Goal: Information Seeking & Learning: Learn about a topic

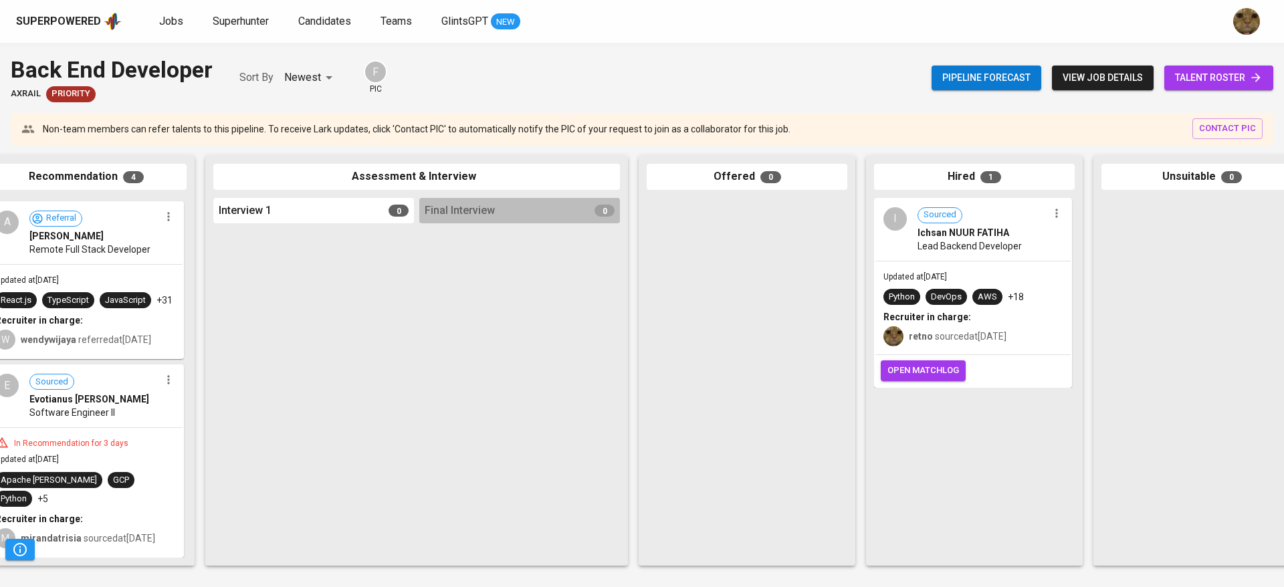
scroll to position [0, 308]
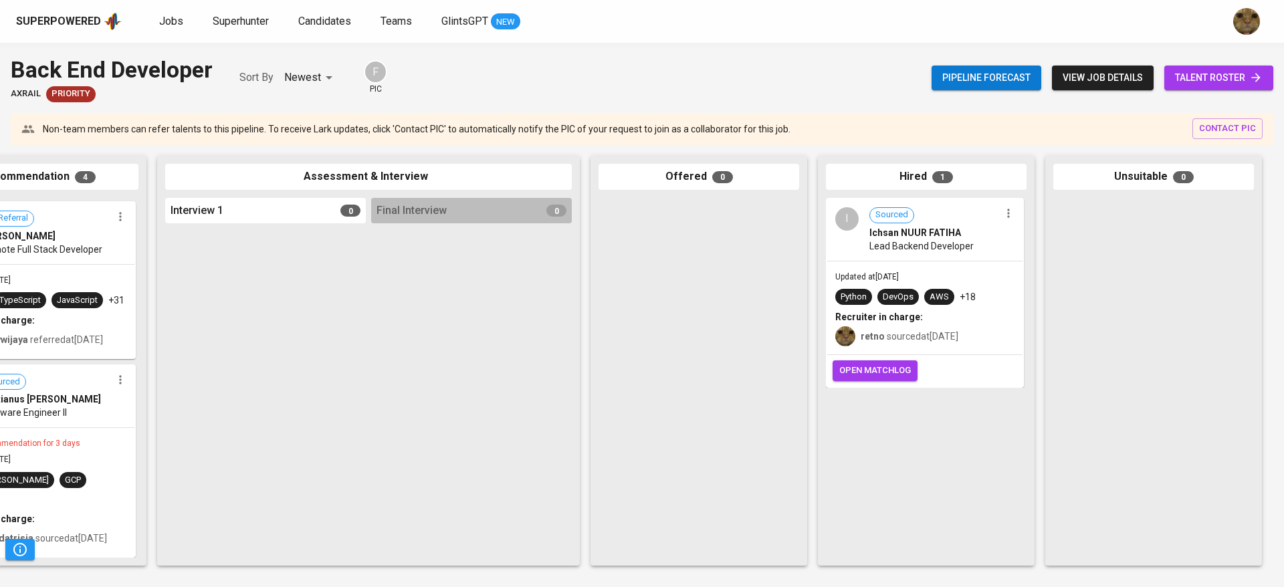
click at [926, 318] on div "Recruiter in charge:" at bounding box center [924, 316] width 179 height 13
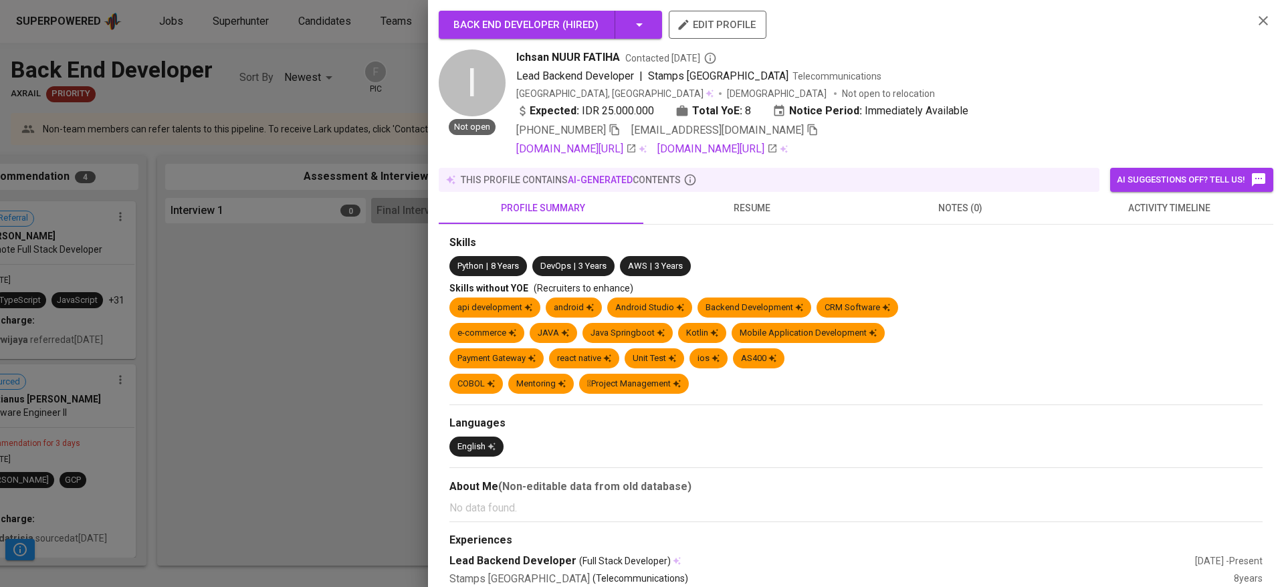
click at [1154, 211] on span "activity timeline" at bounding box center [1169, 208] width 193 height 17
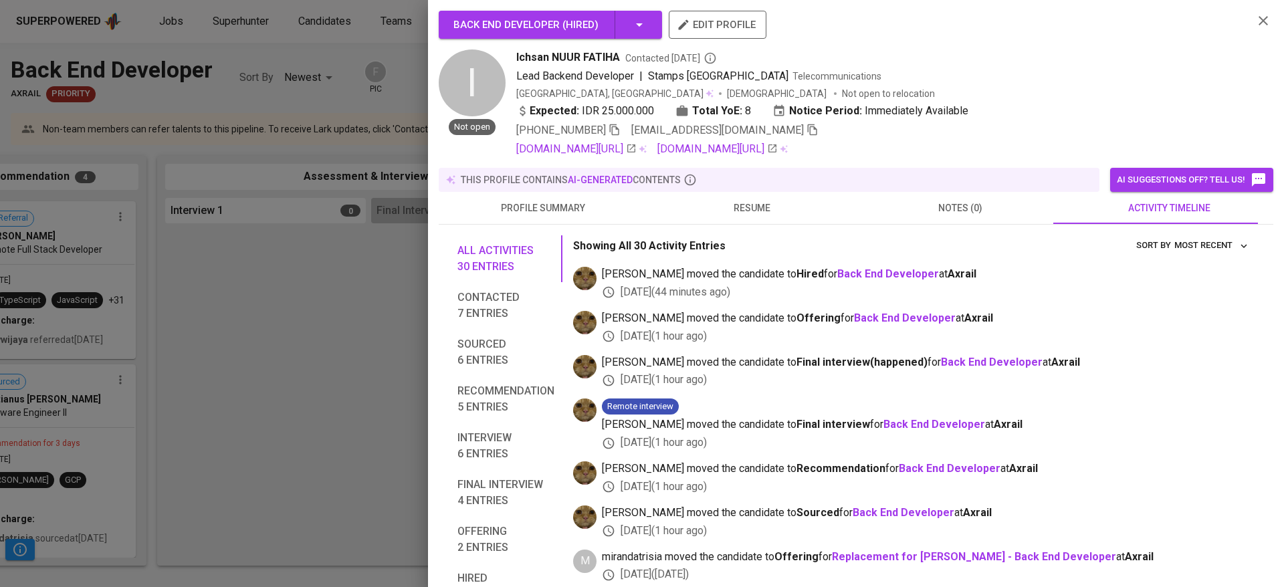
click at [329, 354] on div at bounding box center [642, 293] width 1284 height 587
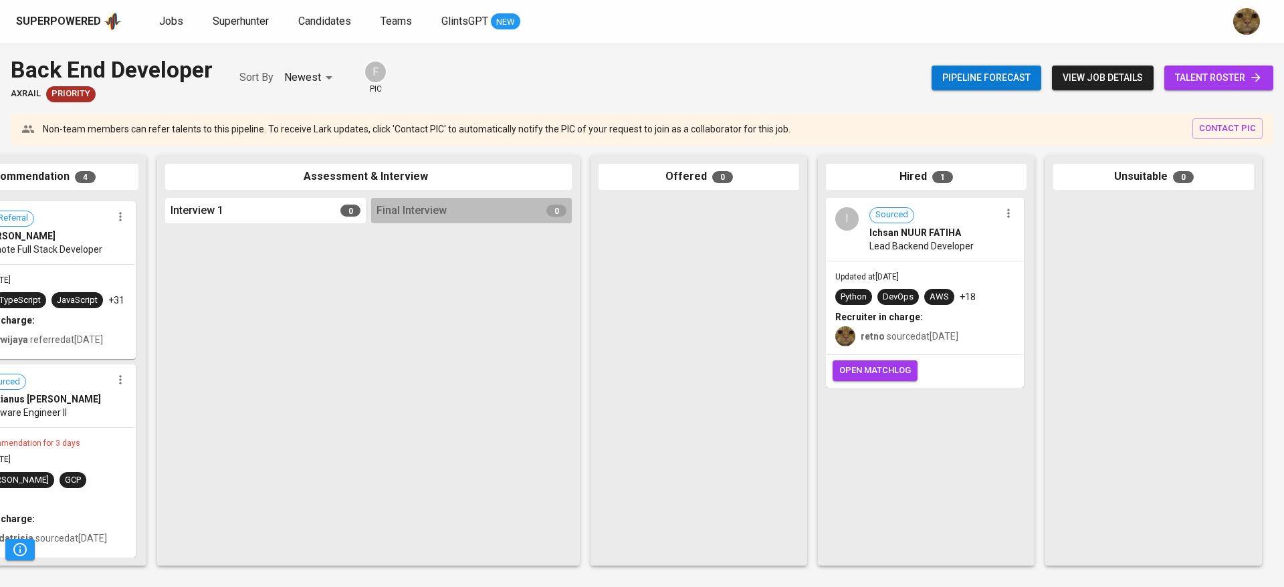
click at [857, 373] on span "open matchlog" at bounding box center [875, 370] width 72 height 15
click at [173, 24] on span "Jobs" at bounding box center [171, 21] width 24 height 13
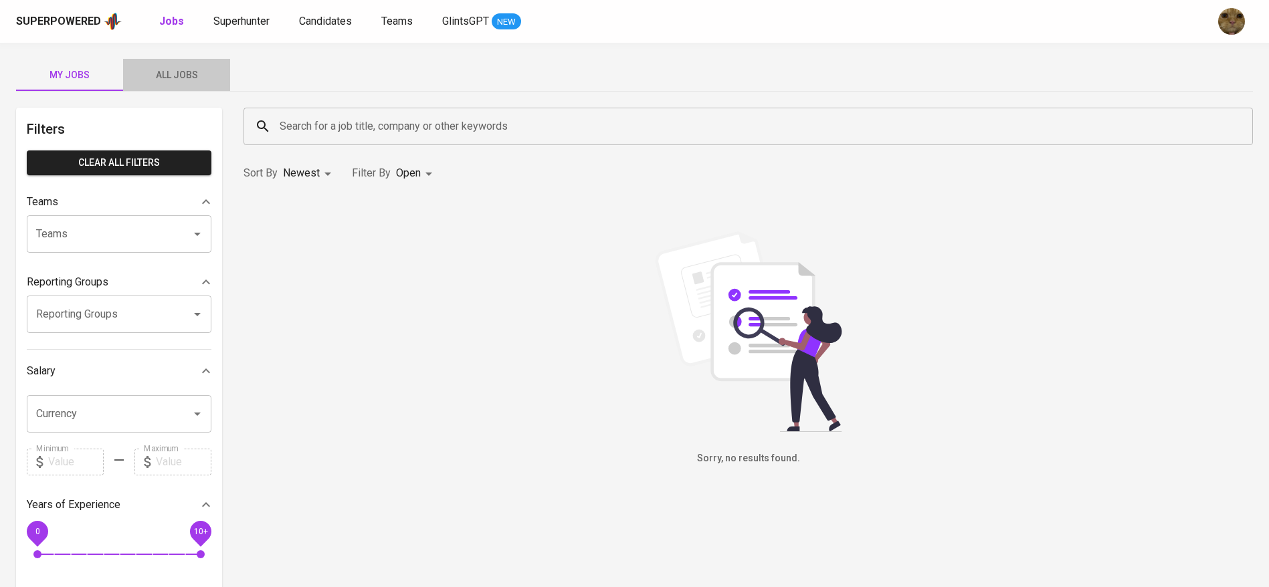
click at [159, 74] on span "All Jobs" at bounding box center [176, 75] width 91 height 17
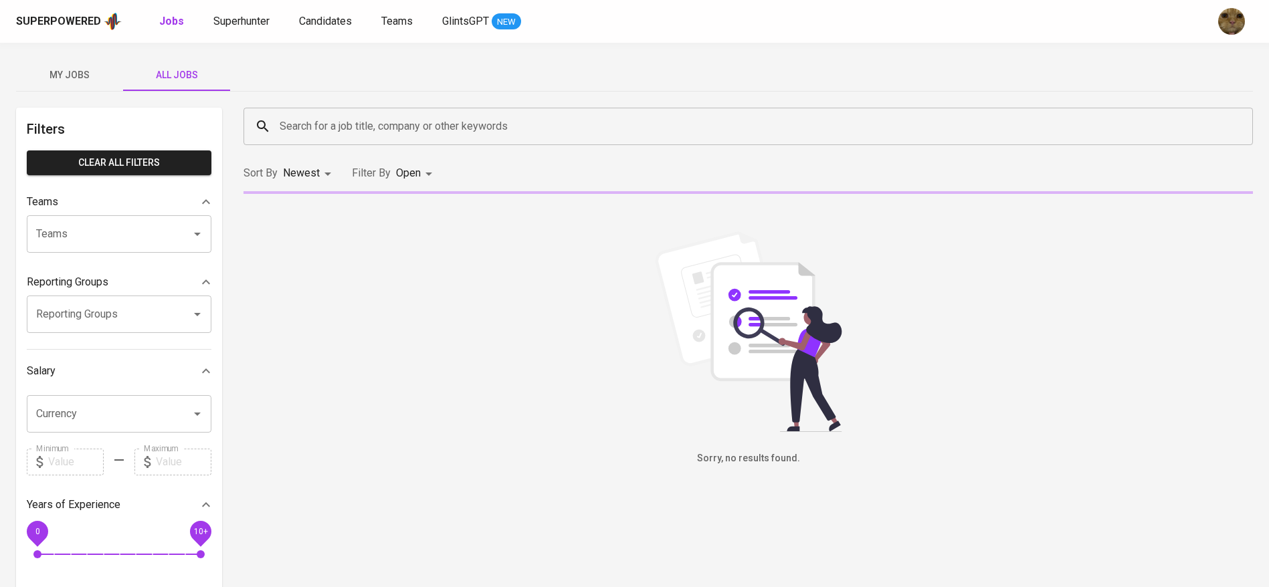
click at [294, 120] on input "Search for a job title, company or other keywords" at bounding box center [751, 126] width 950 height 25
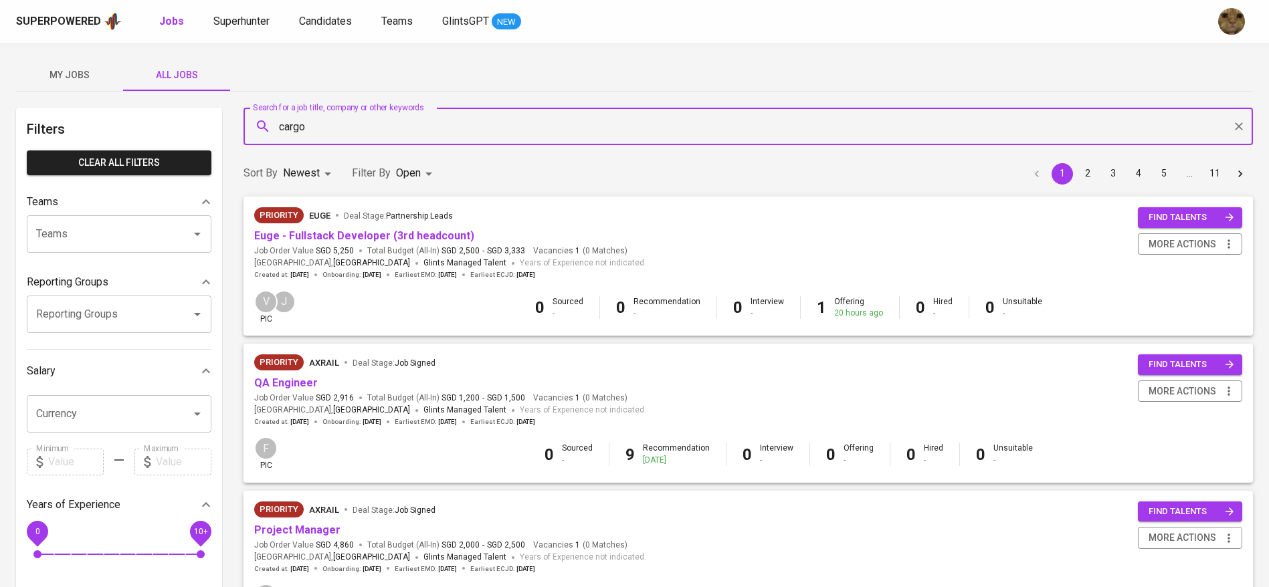
type input "cargo"
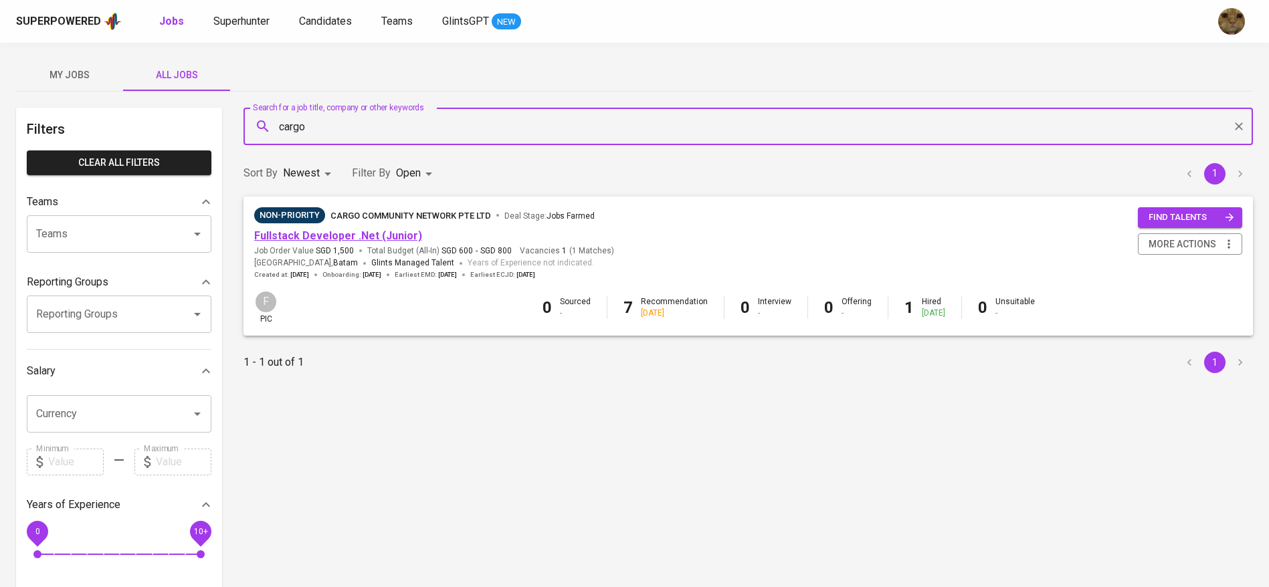
click at [322, 230] on link "Fullstack Developer .Net (Junior)" at bounding box center [338, 235] width 168 height 13
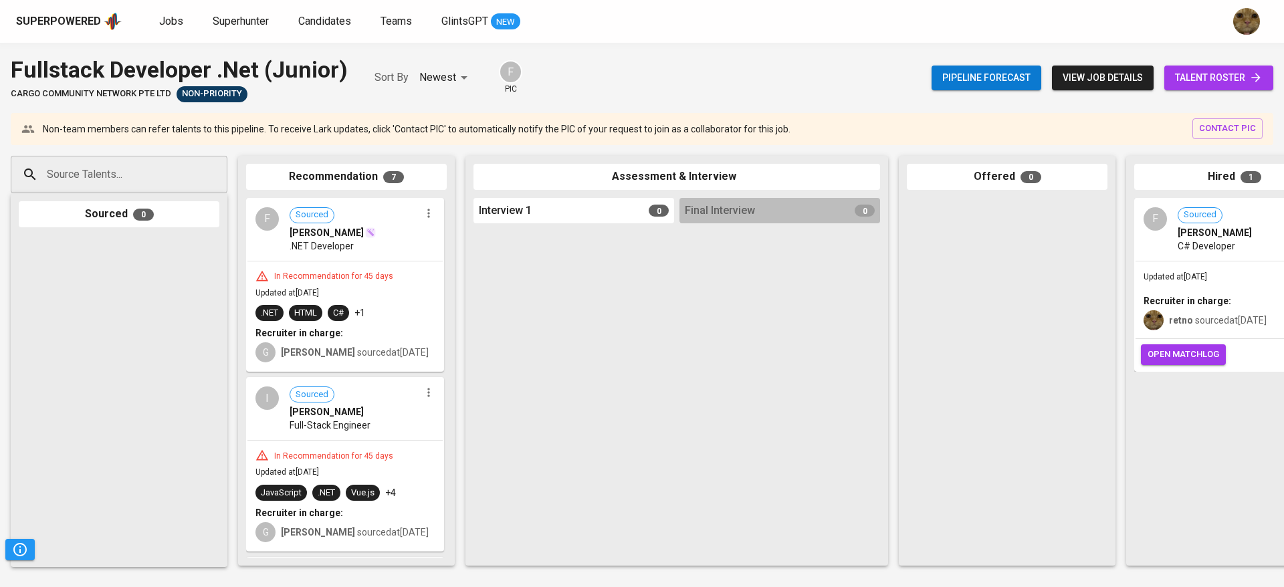
scroll to position [0, 308]
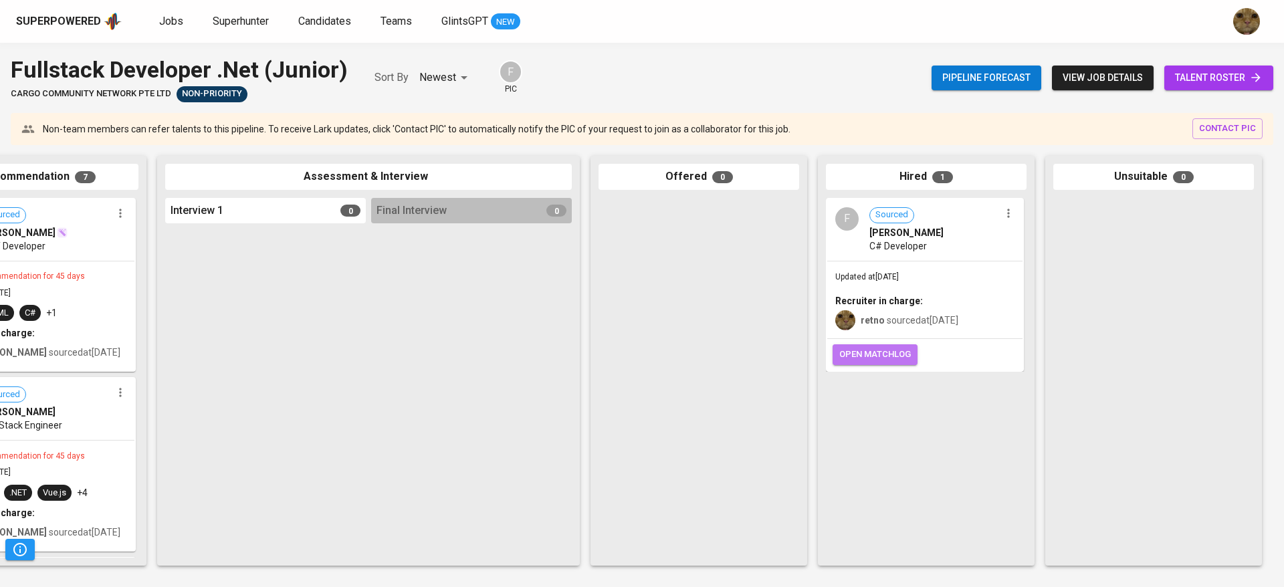
click at [904, 350] on span "open matchlog" at bounding box center [875, 354] width 72 height 15
click at [1089, 62] on div "Pipeline forecast view job details talent roster" at bounding box center [1103, 78] width 342 height 49
click at [1081, 72] on span "view job details" at bounding box center [1103, 78] width 80 height 17
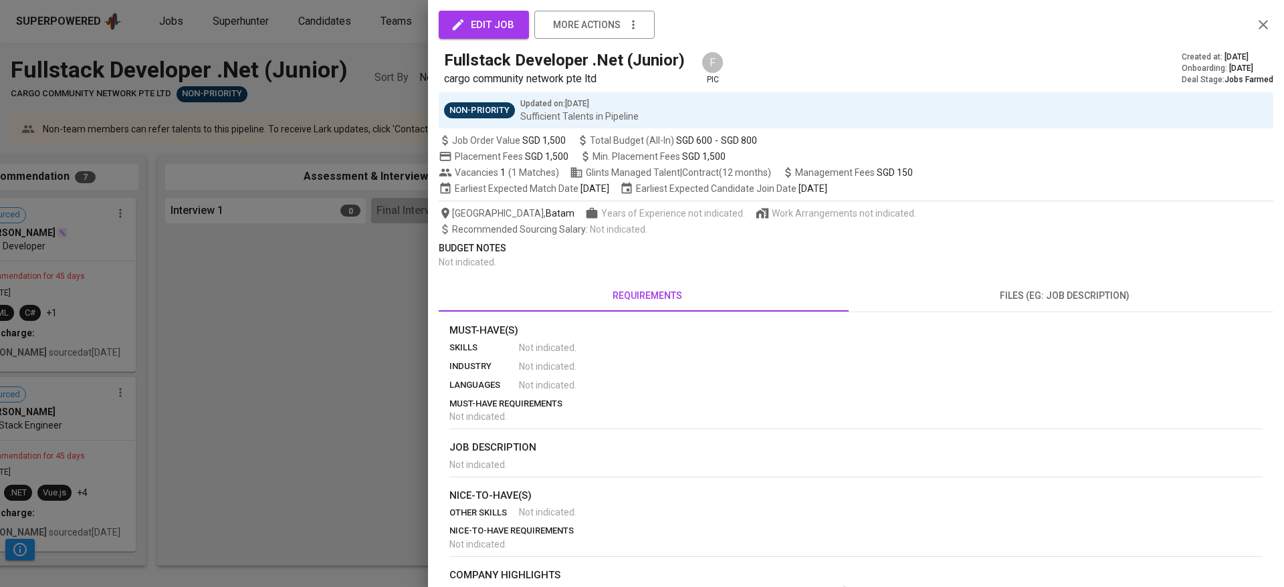
click at [354, 302] on div at bounding box center [642, 293] width 1284 height 587
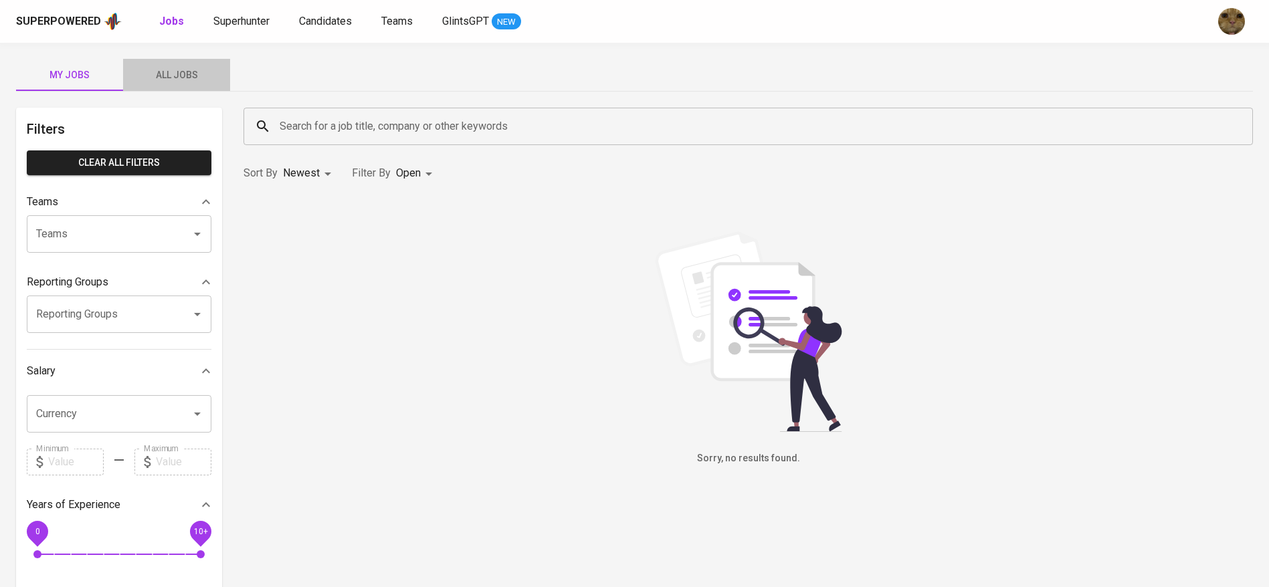
click at [194, 66] on button "All Jobs" at bounding box center [176, 75] width 107 height 32
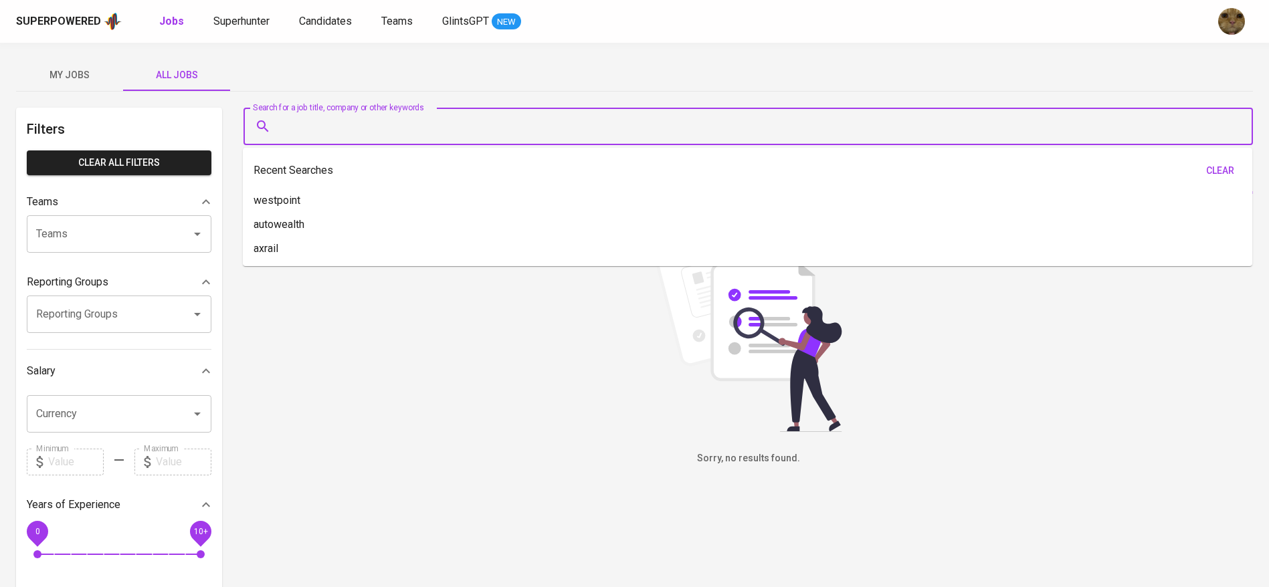
click at [342, 118] on input "Search for a job title, company or other keywords" at bounding box center [751, 126] width 950 height 25
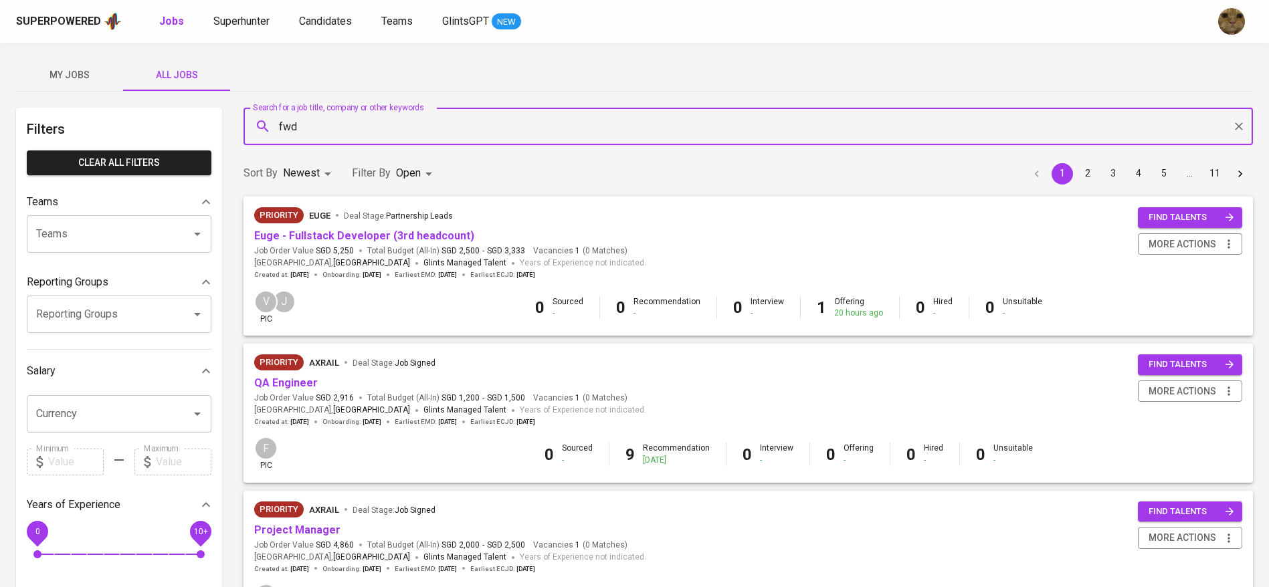
type input "fwd"
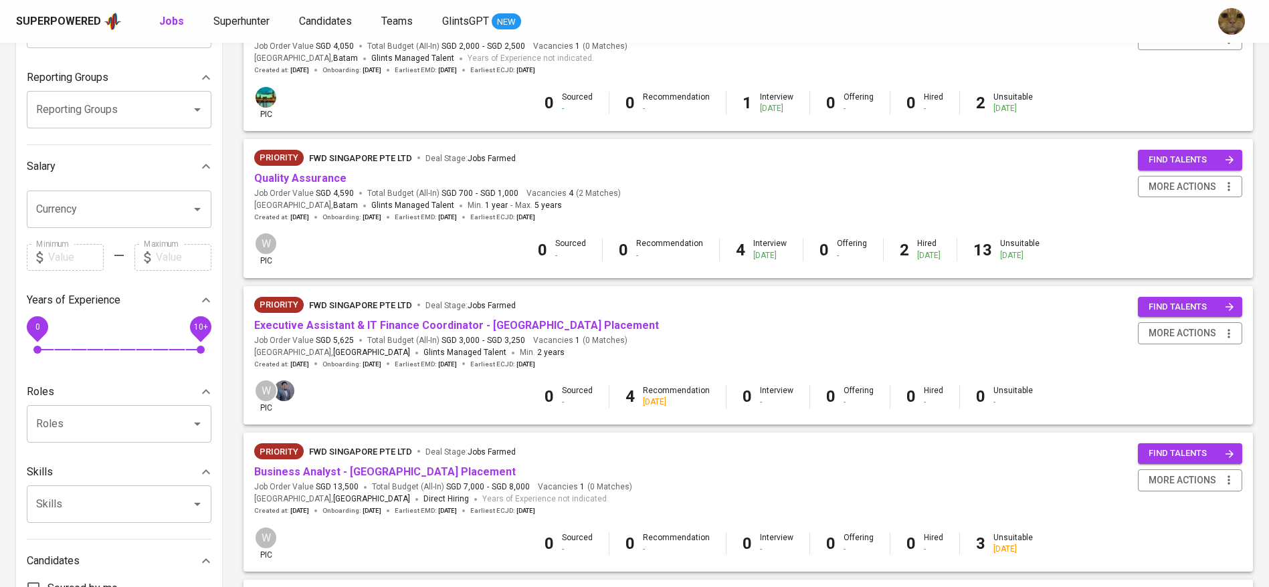
scroll to position [219, 0]
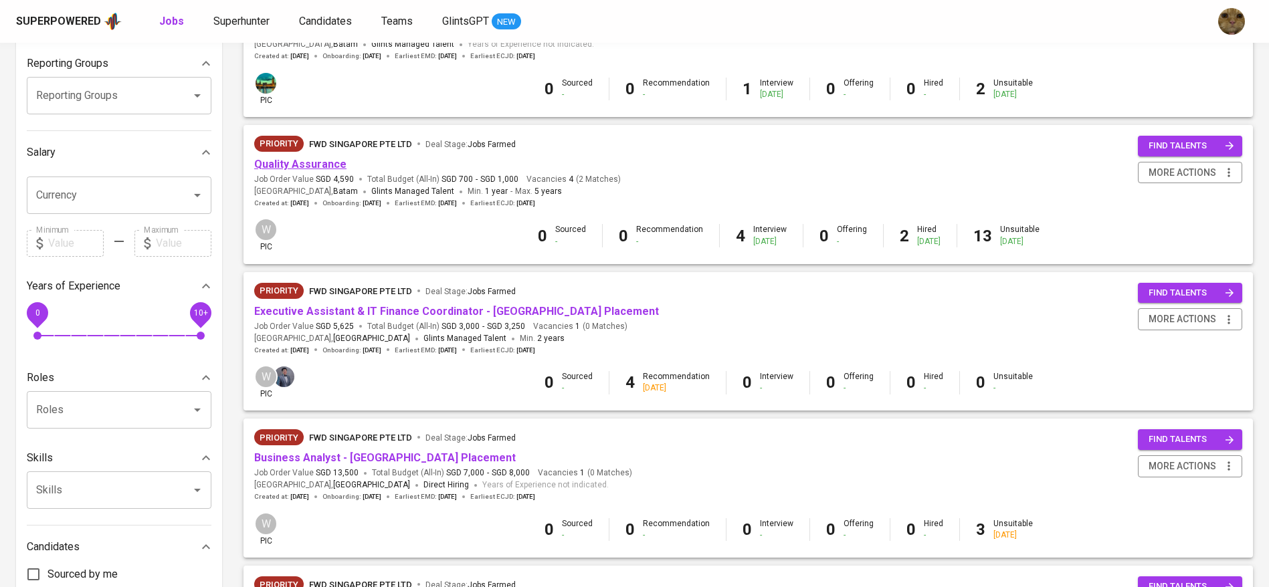
click at [304, 167] on link "Quality Assurance" at bounding box center [300, 164] width 92 height 13
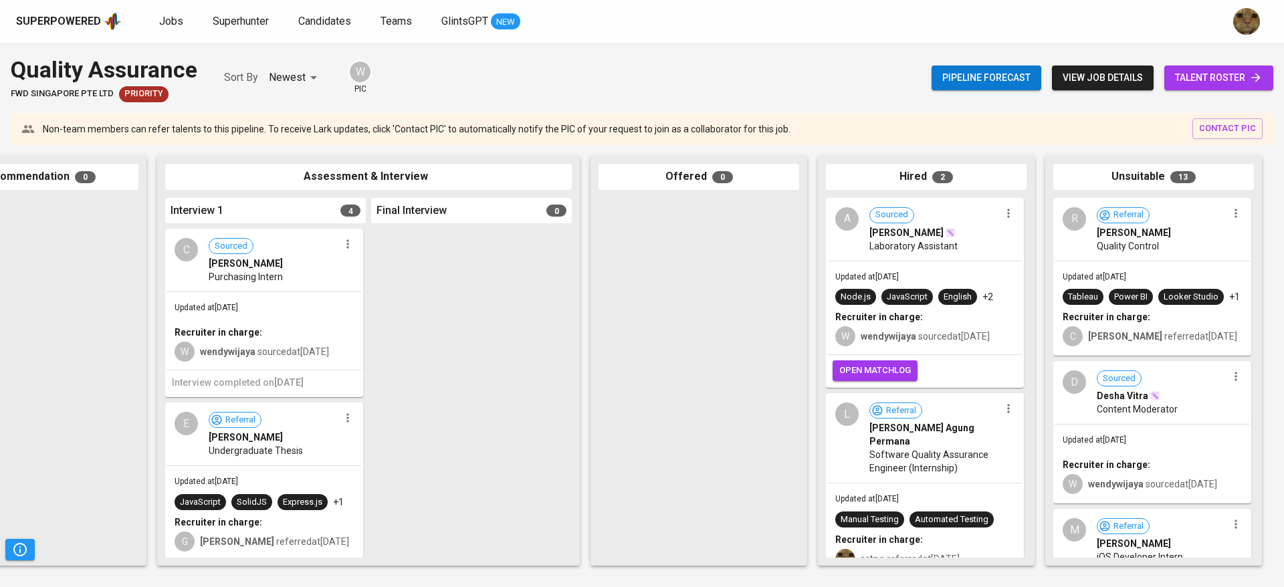
scroll to position [60, 0]
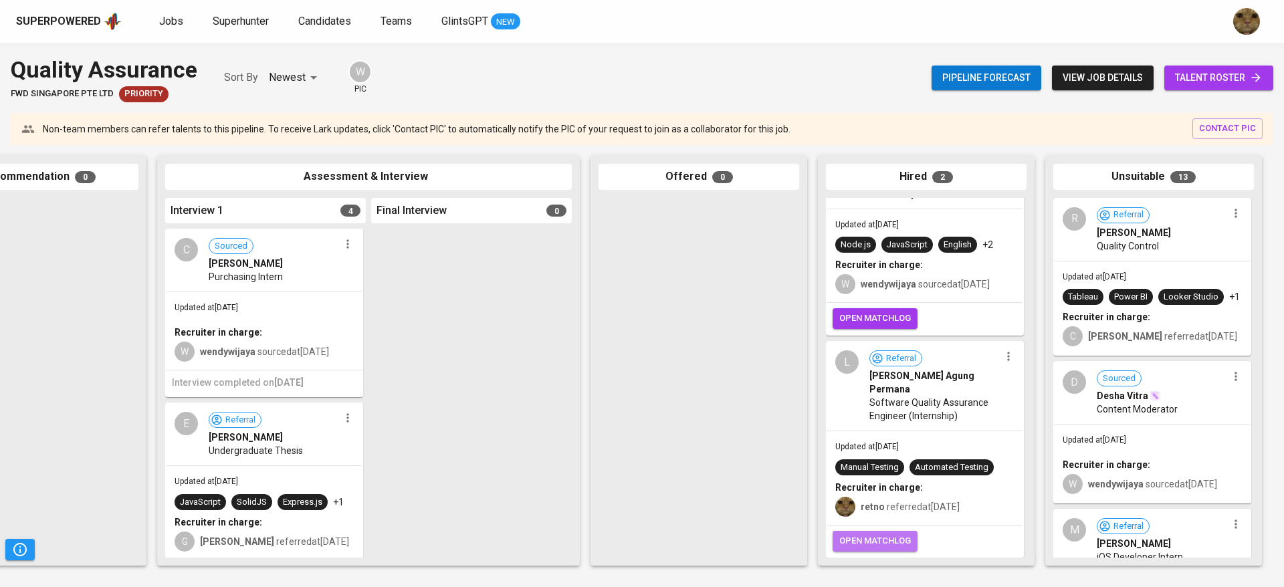
click at [871, 534] on span "open matchlog" at bounding box center [875, 541] width 72 height 15
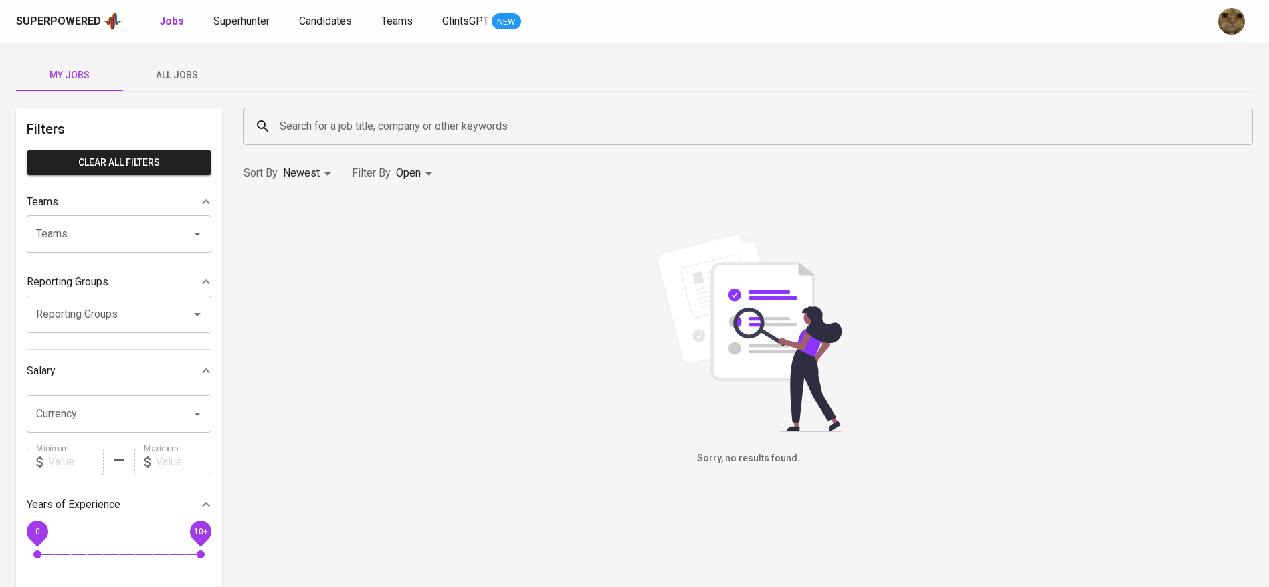
click at [181, 72] on span "All Jobs" at bounding box center [176, 75] width 91 height 17
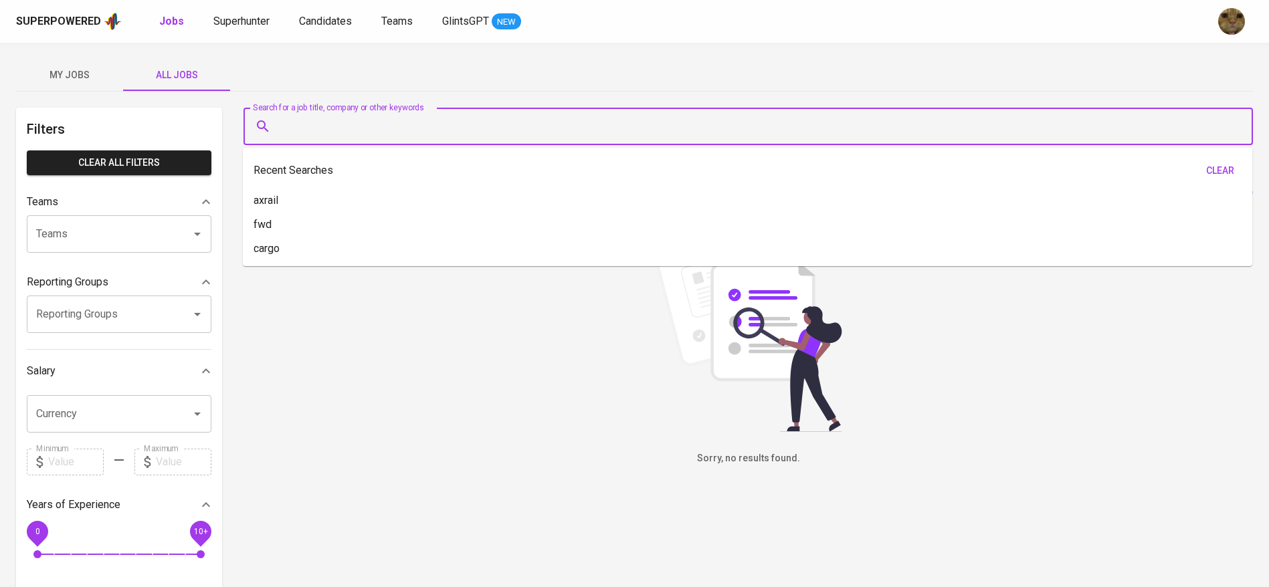
click at [321, 124] on input "Search for a job title, company or other keywords" at bounding box center [751, 126] width 950 height 25
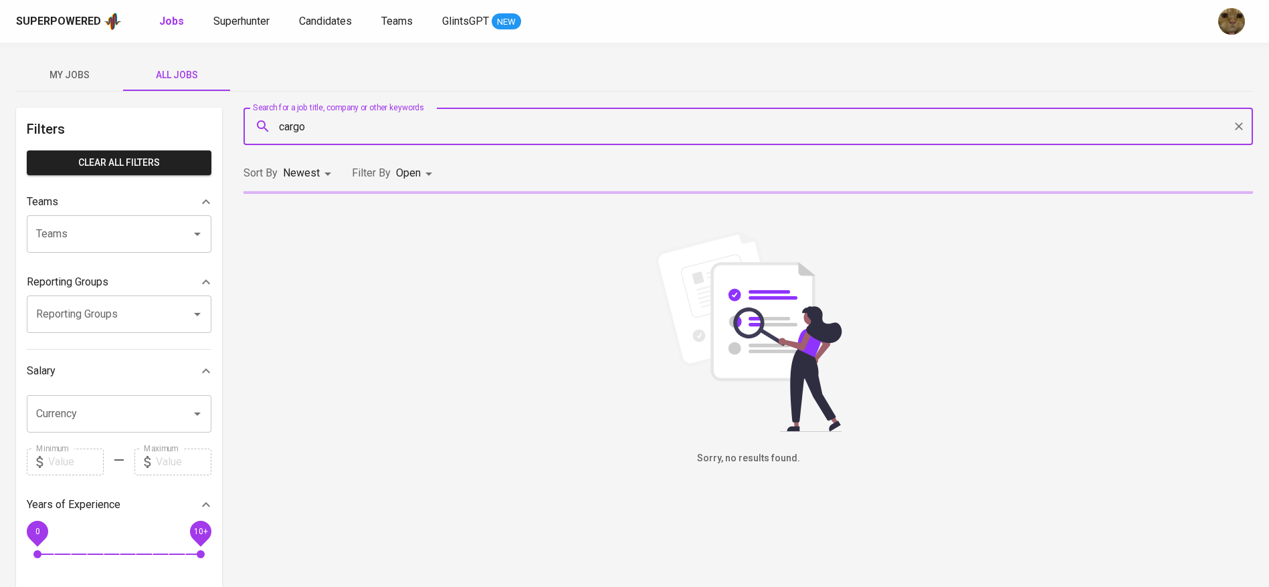
type input "cargo"
